Goal: Transaction & Acquisition: Download file/media

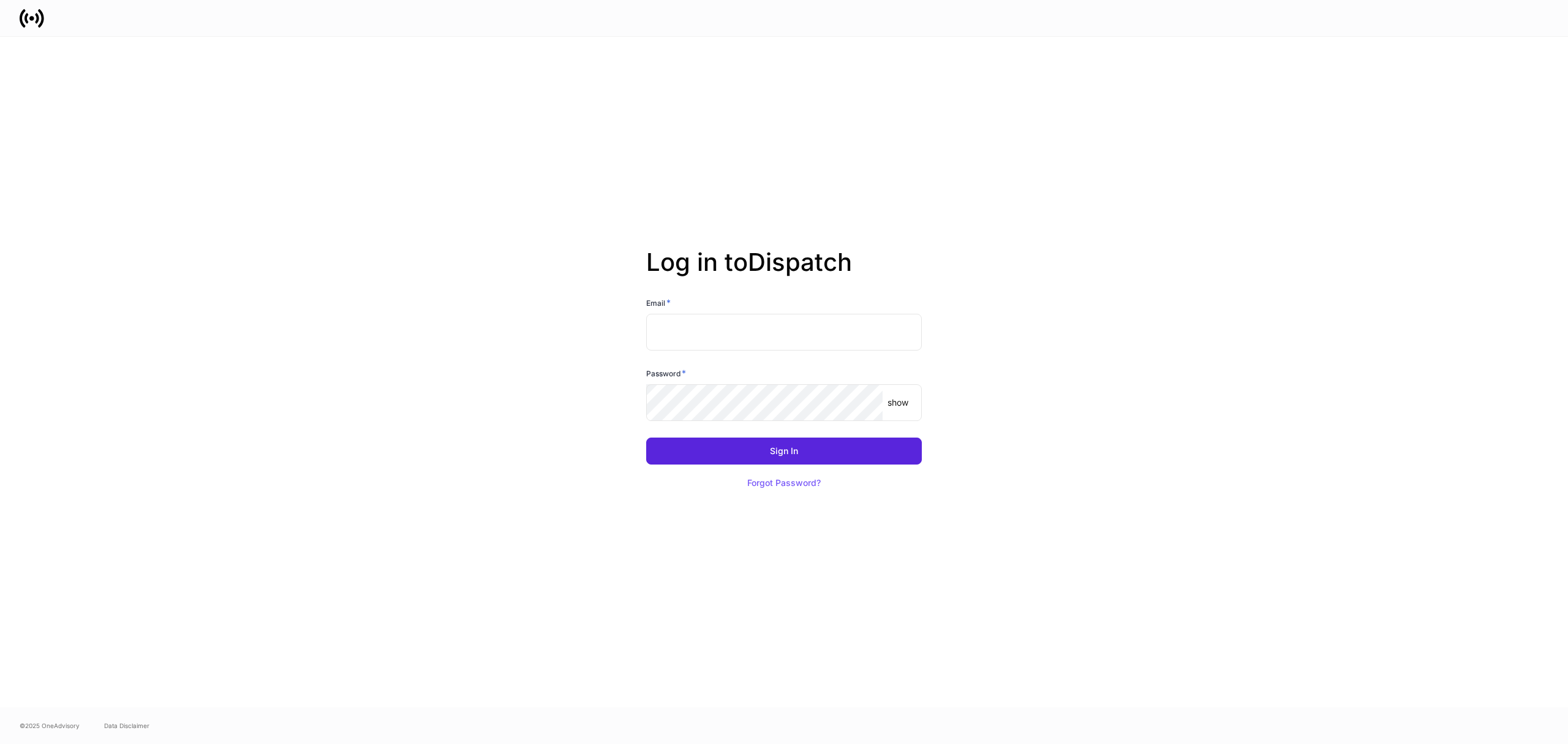
type input "**********"
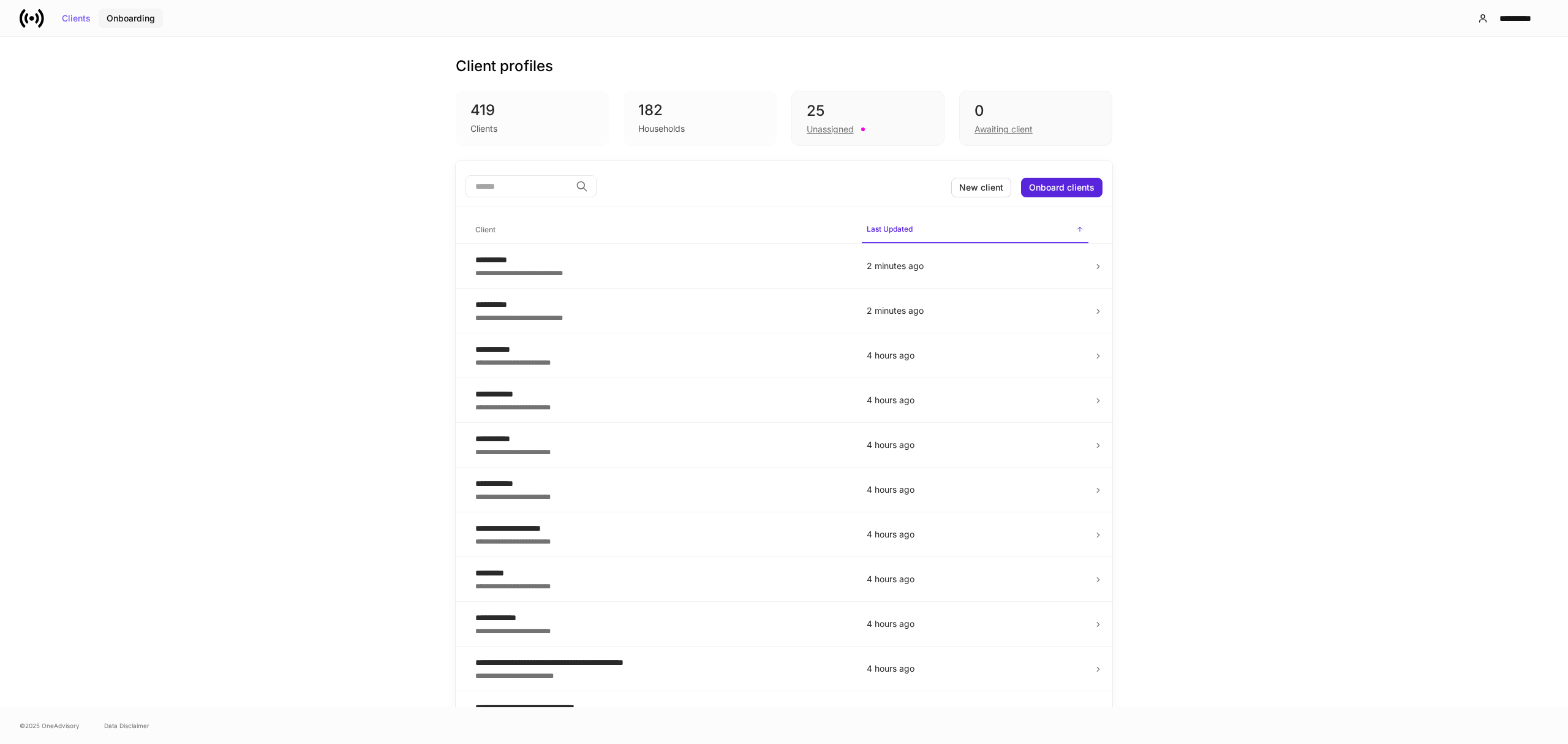
click at [125, 17] on div "Onboarding" at bounding box center [131, 19] width 48 height 9
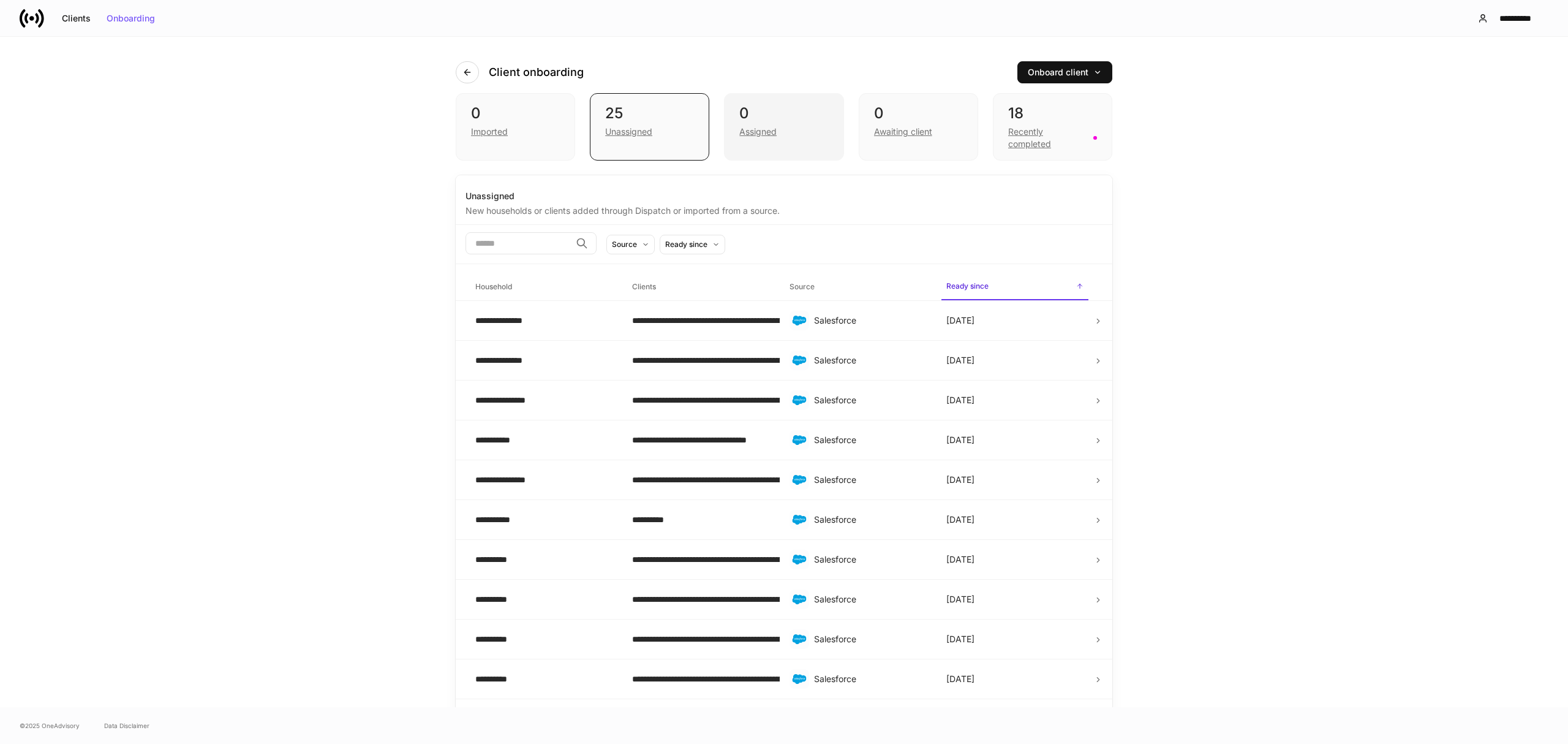
click at [760, 130] on div "Assigned" at bounding box center [758, 131] width 37 height 13
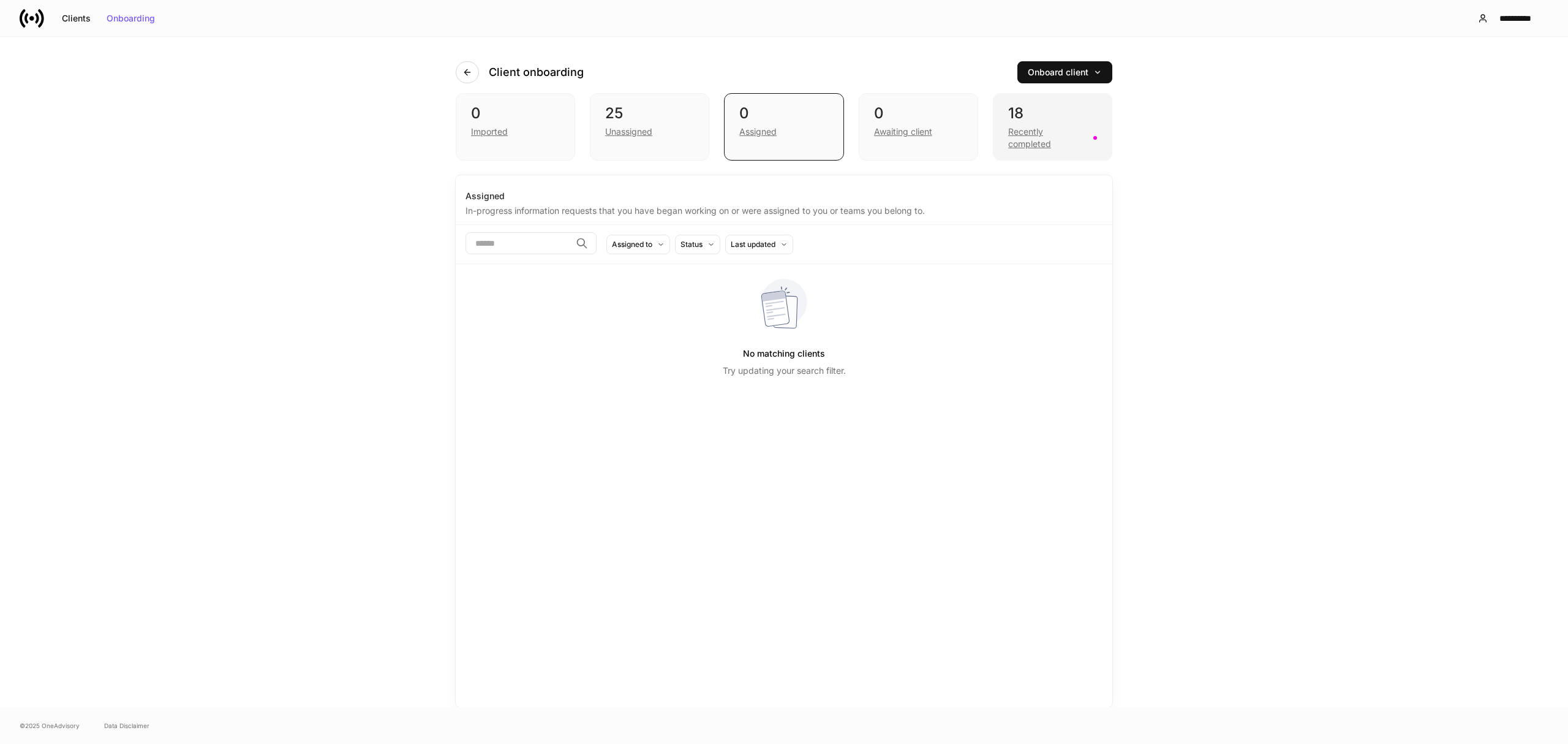
click at [1022, 138] on div "Recently completed" at bounding box center [1047, 137] width 78 height 25
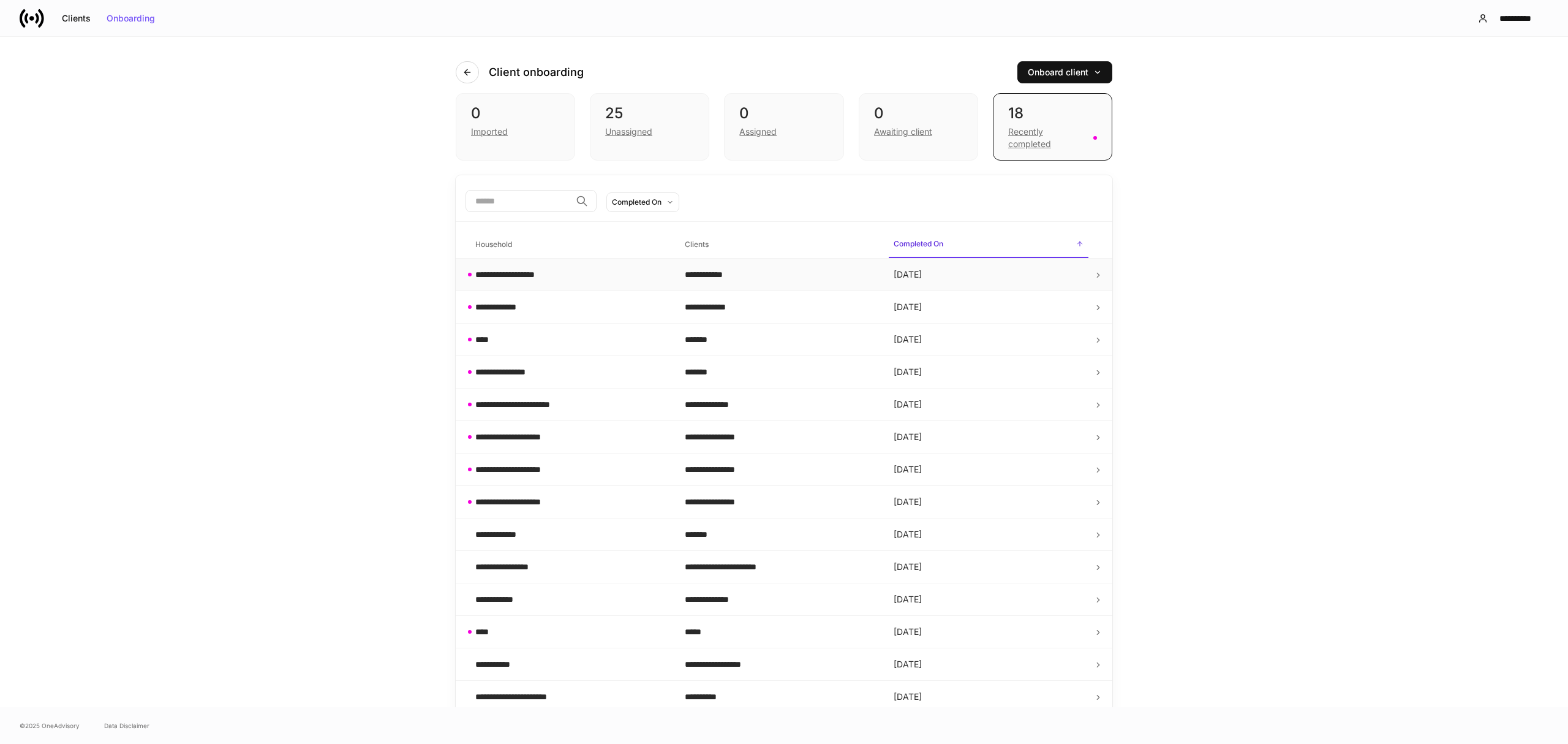
click at [1094, 270] on td at bounding box center [1103, 275] width 19 height 33
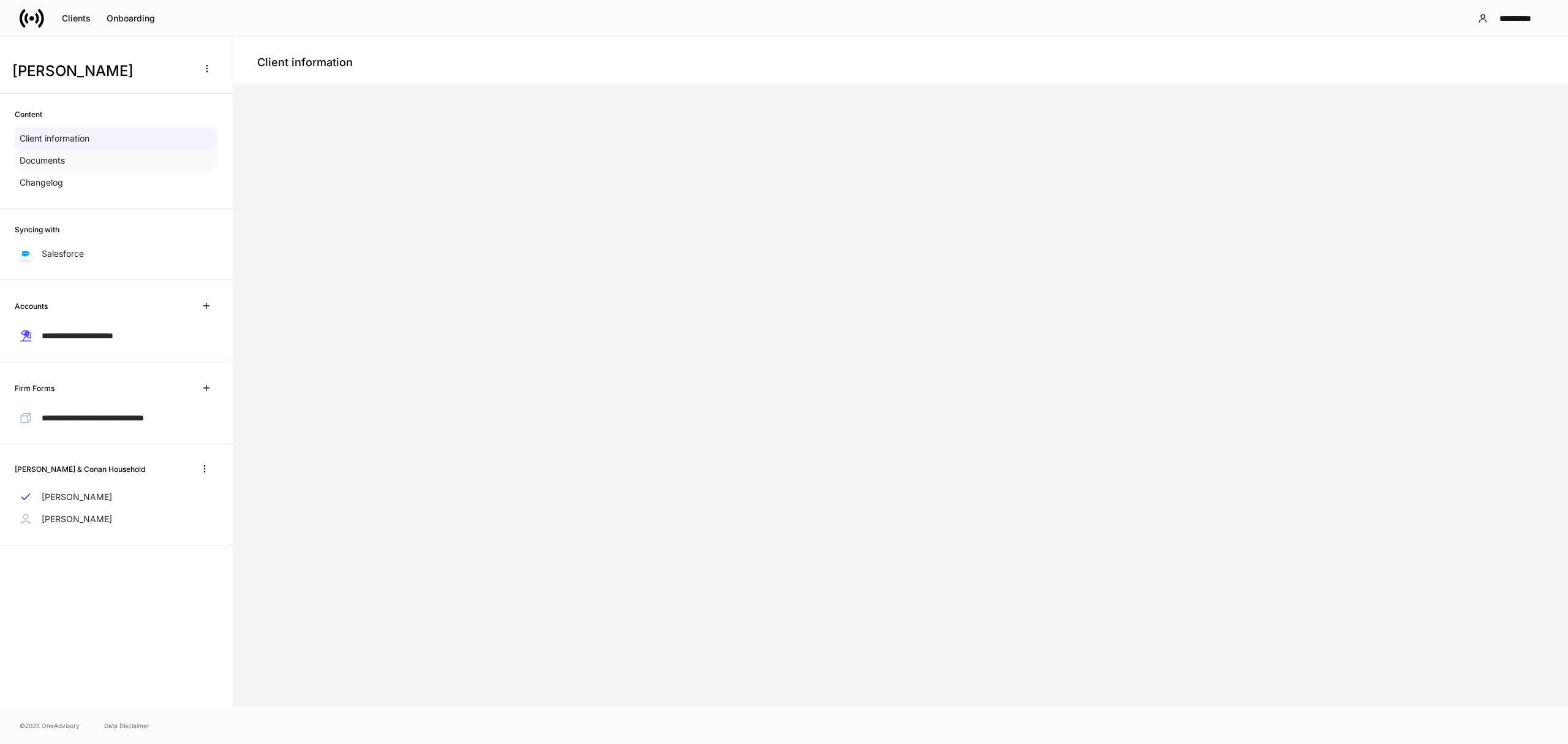
click at [43, 160] on p "Documents" at bounding box center [42, 160] width 45 height 13
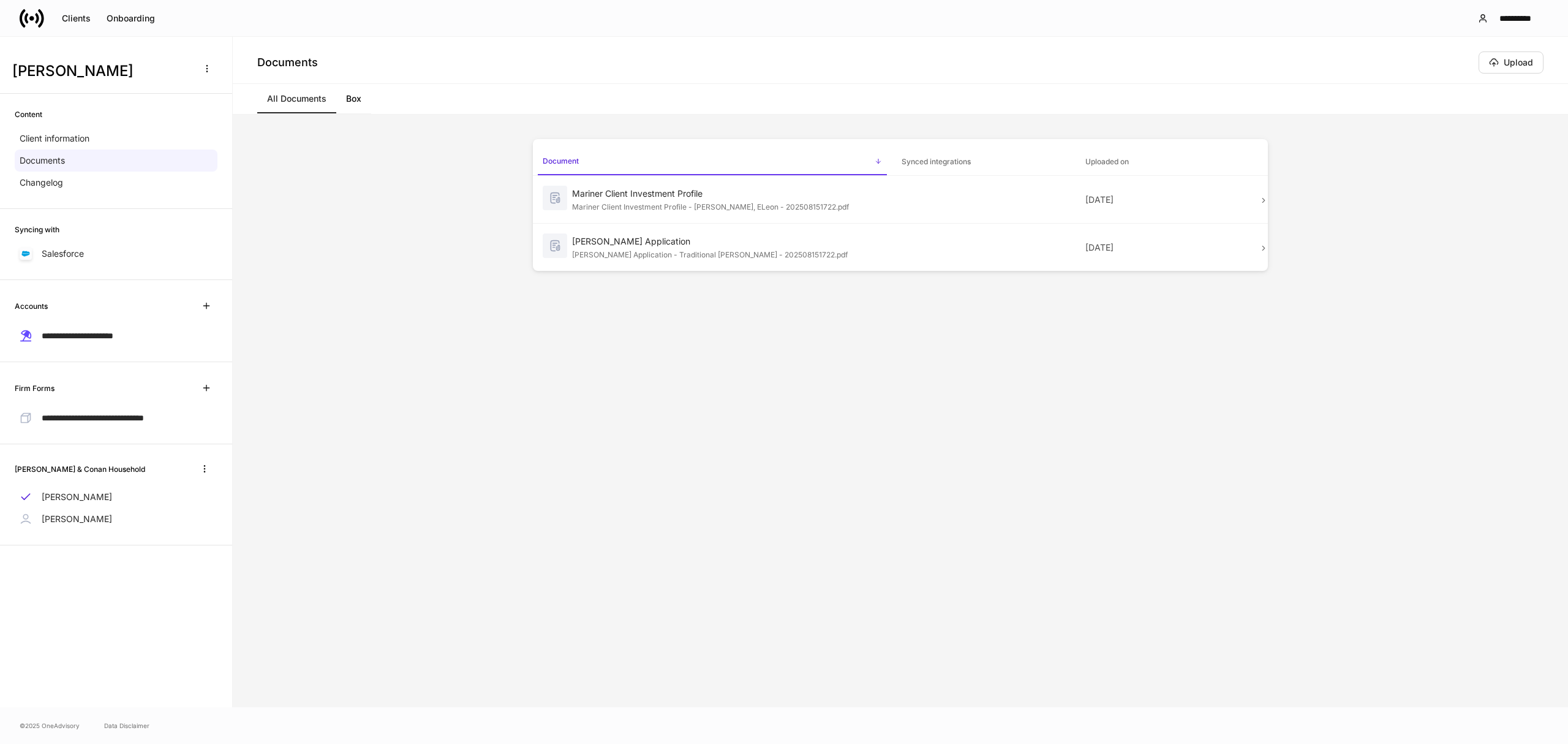
click at [307, 96] on link "All Documents" at bounding box center [297, 99] width 79 height 30
click at [79, 136] on p "Client information" at bounding box center [54, 138] width 70 height 13
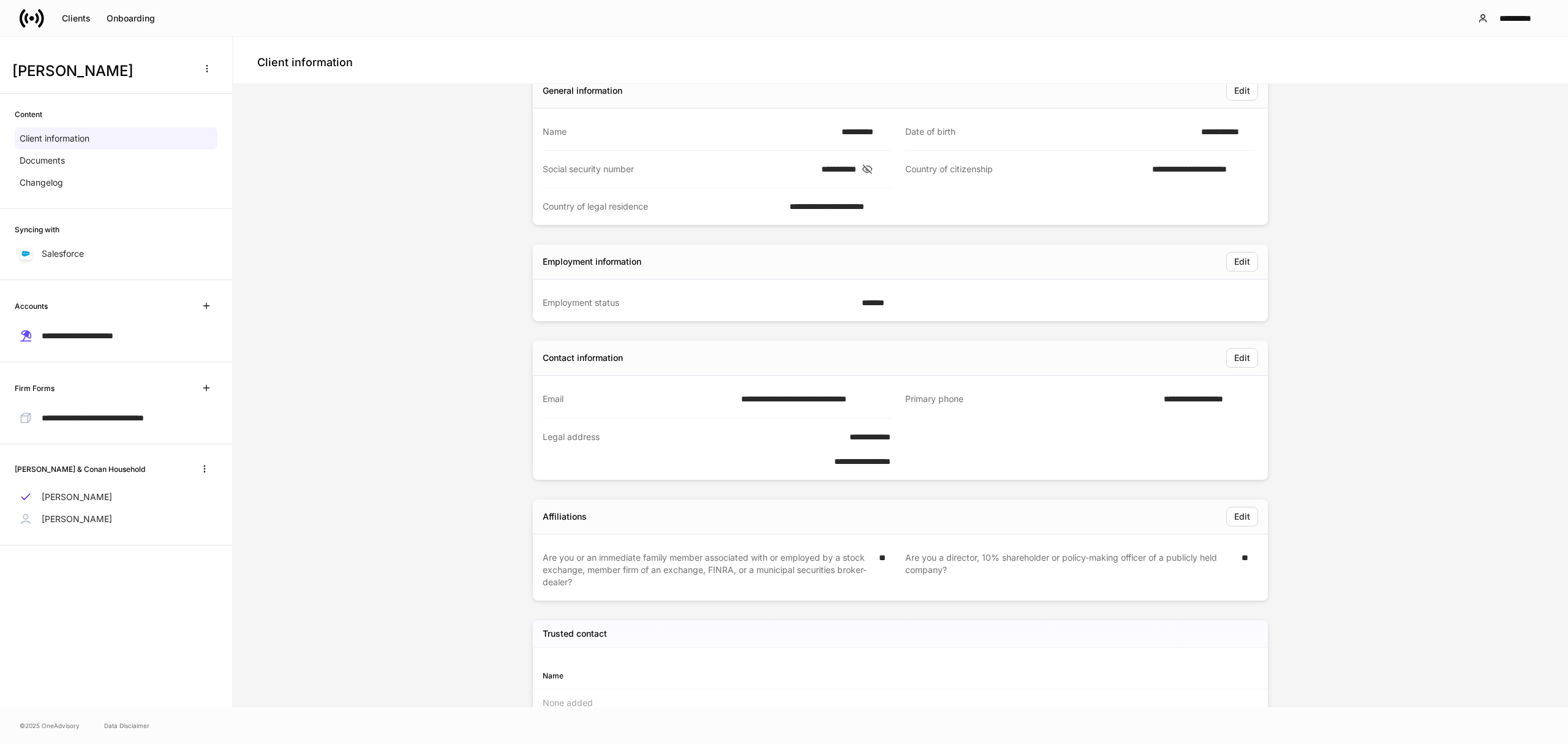
scroll to position [86, 0]
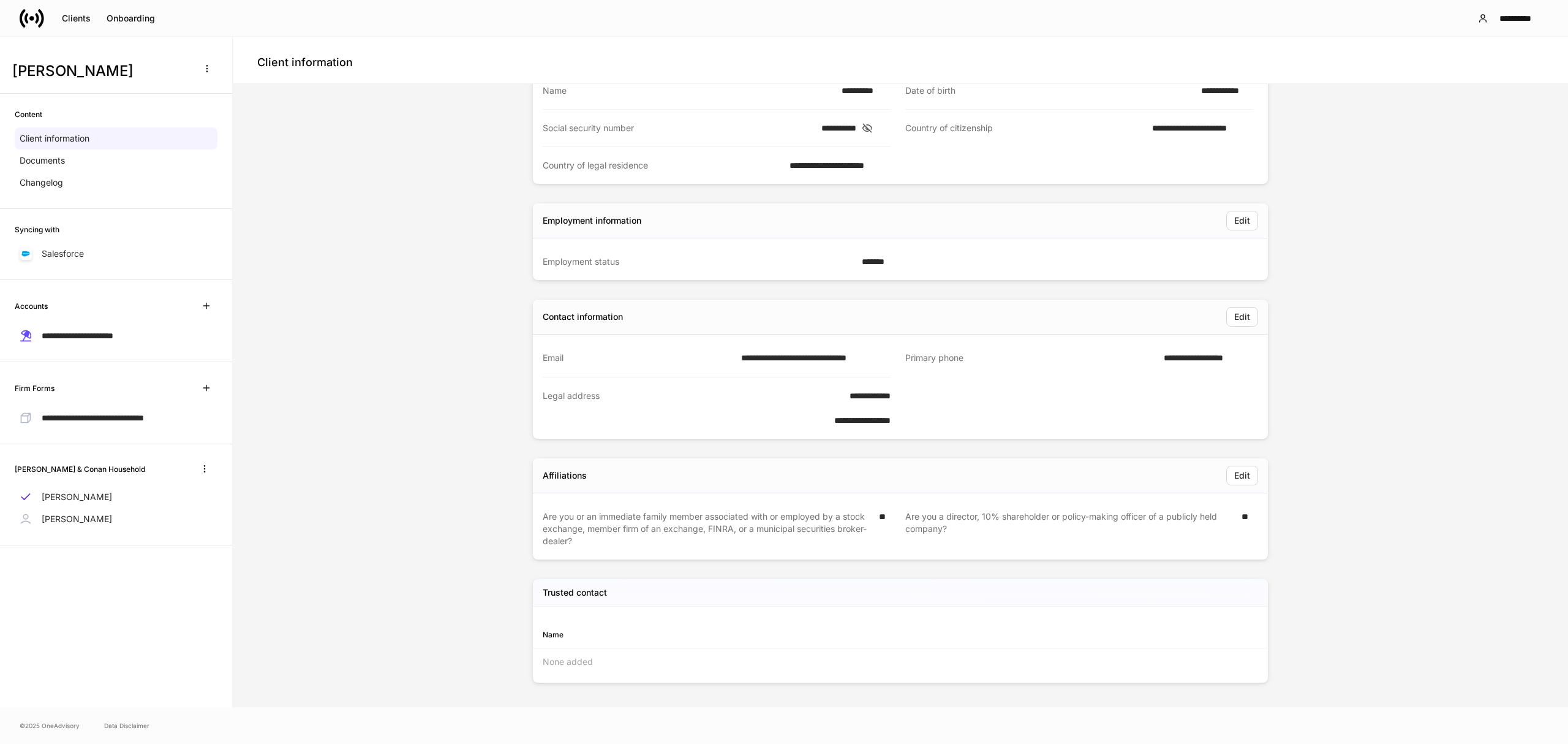
click at [65, 520] on p "Erika Leon" at bounding box center [76, 519] width 71 height 13
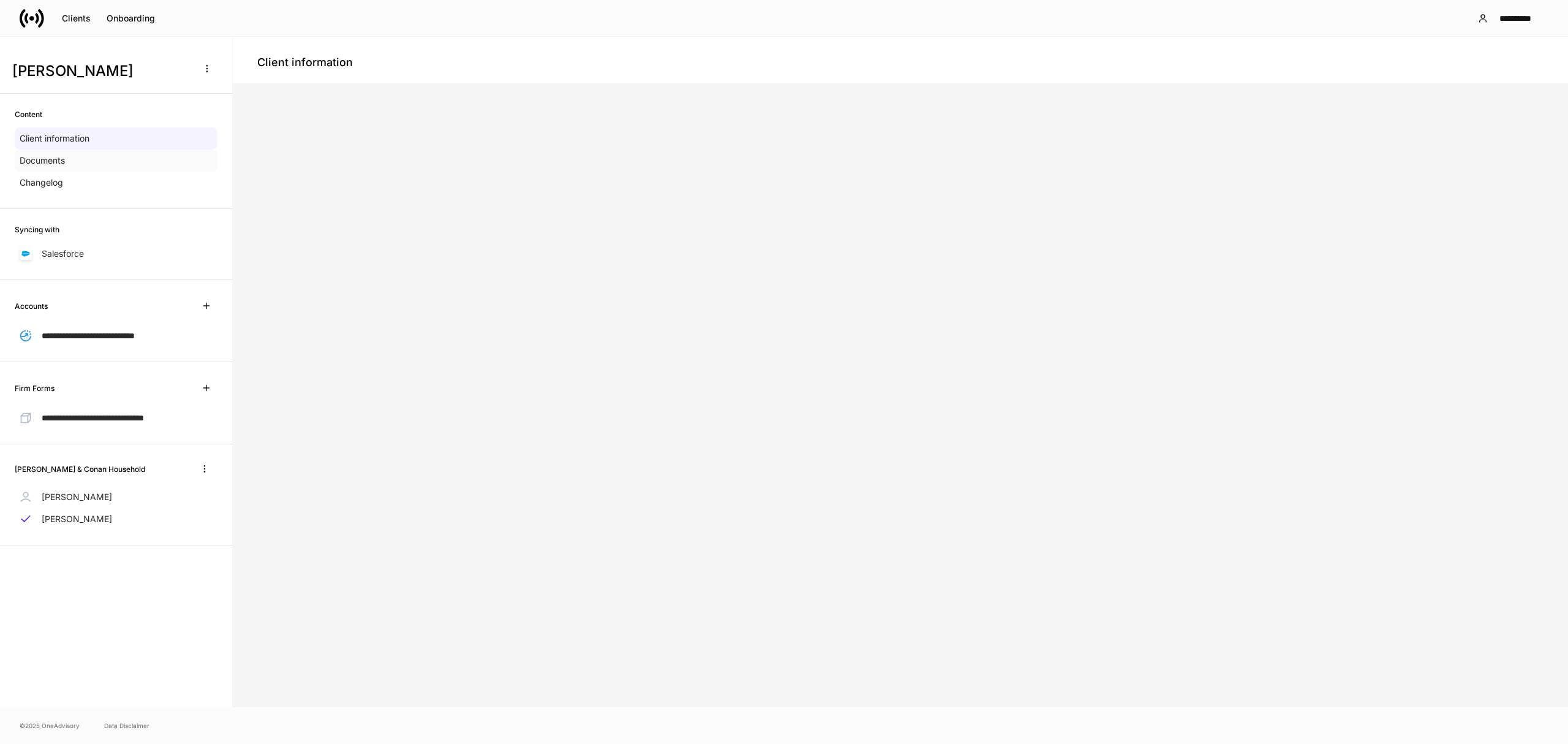
click at [54, 158] on p "Documents" at bounding box center [42, 160] width 45 height 13
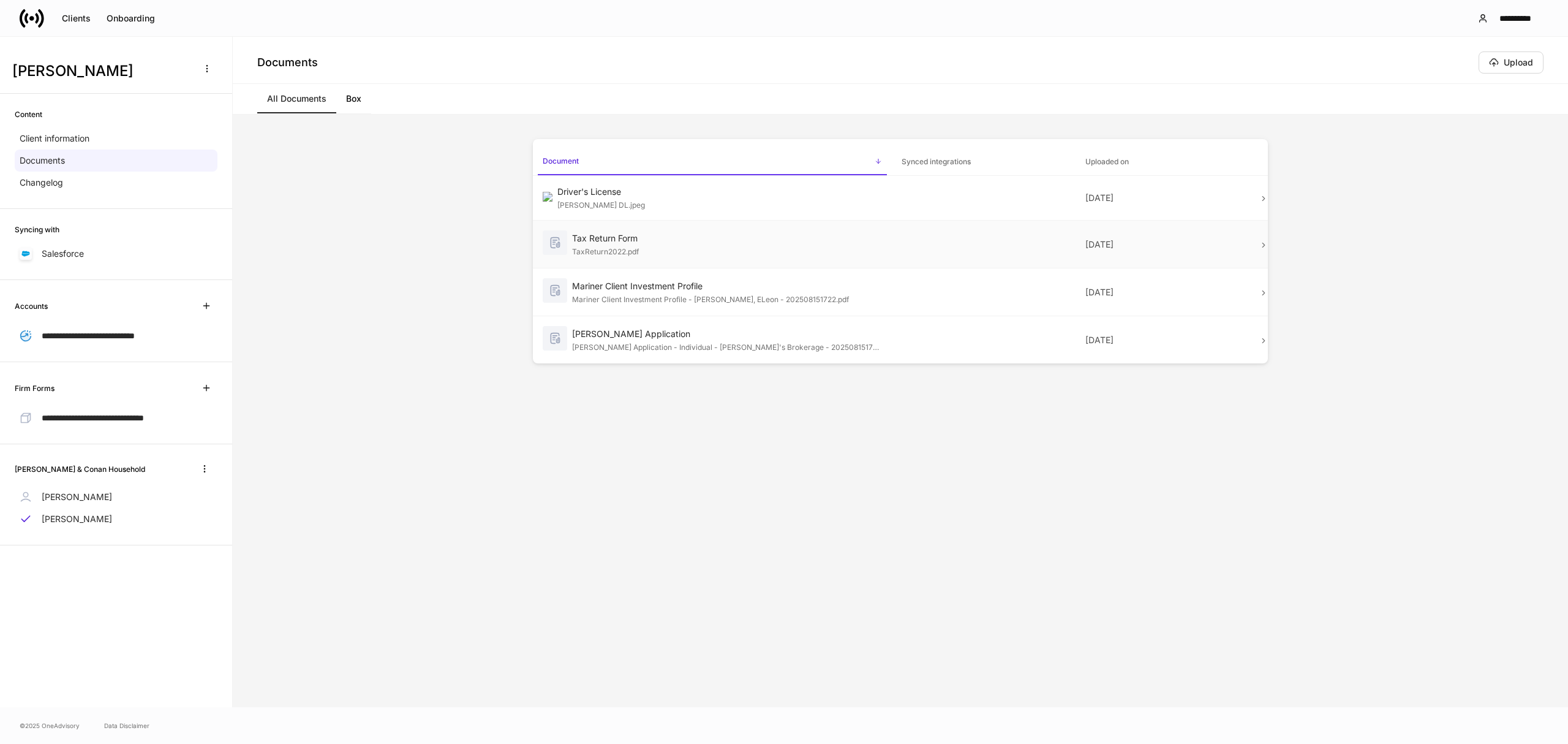
click at [636, 244] on div "Tax Return Form" at bounding box center [727, 238] width 310 height 13
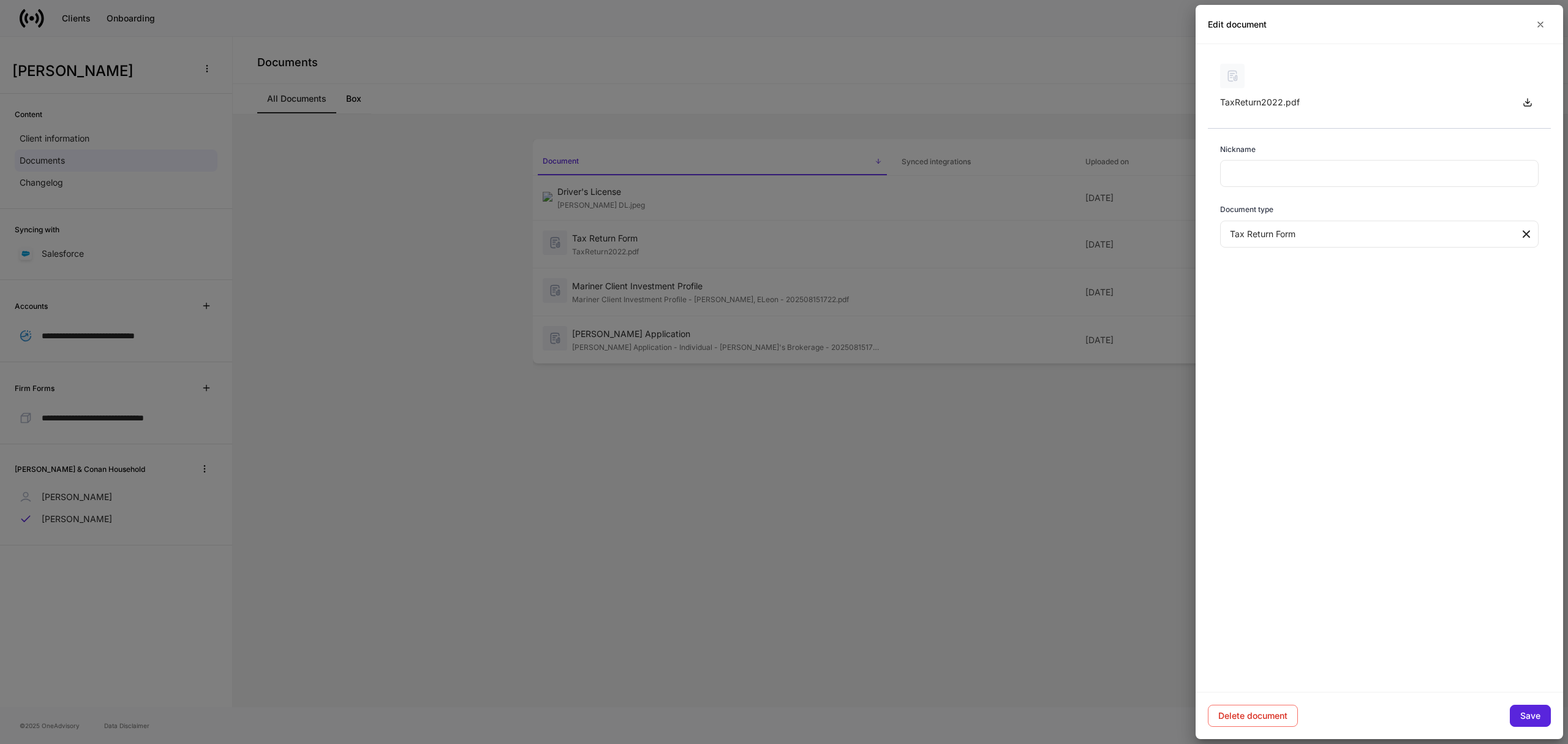
click at [1262, 101] on div "TaxReturn2022.pdf" at bounding box center [1363, 102] width 287 height 13
click at [1532, 99] on button "button" at bounding box center [1528, 102] width 22 height 22
click at [1541, 20] on icon "button" at bounding box center [1540, 24] width 10 height 10
